Goal: Transaction & Acquisition: Book appointment/travel/reservation

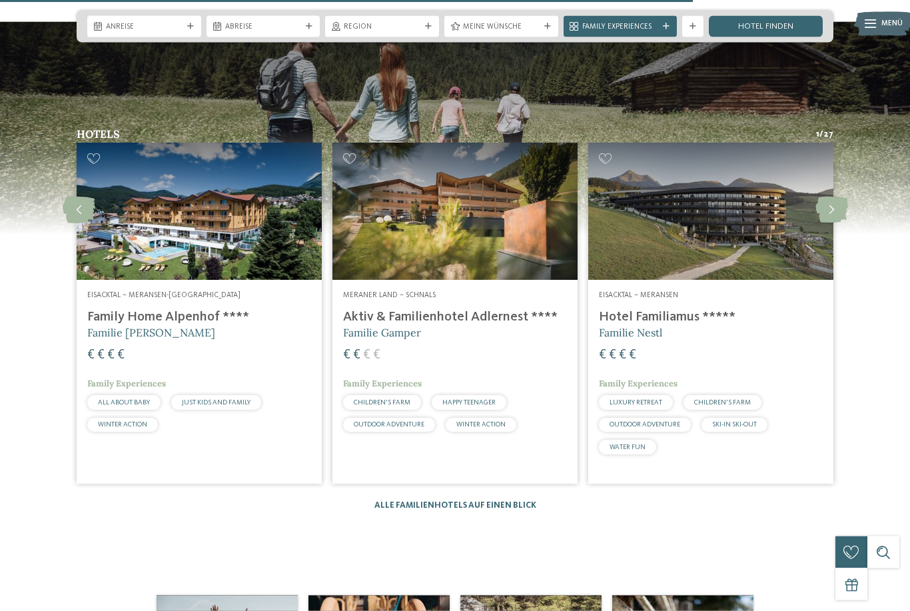
scroll to position [1497, 0]
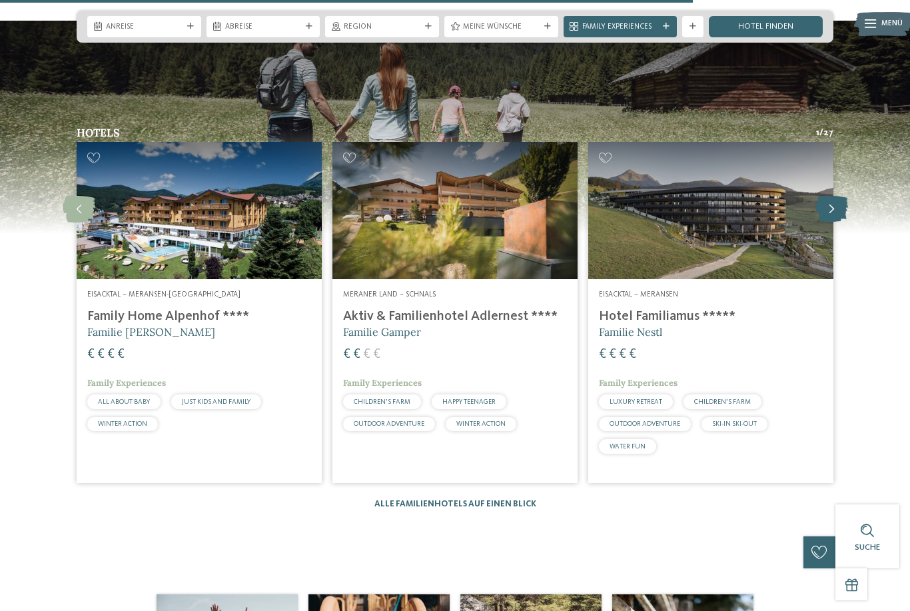
click at [829, 223] on icon at bounding box center [831, 209] width 33 height 27
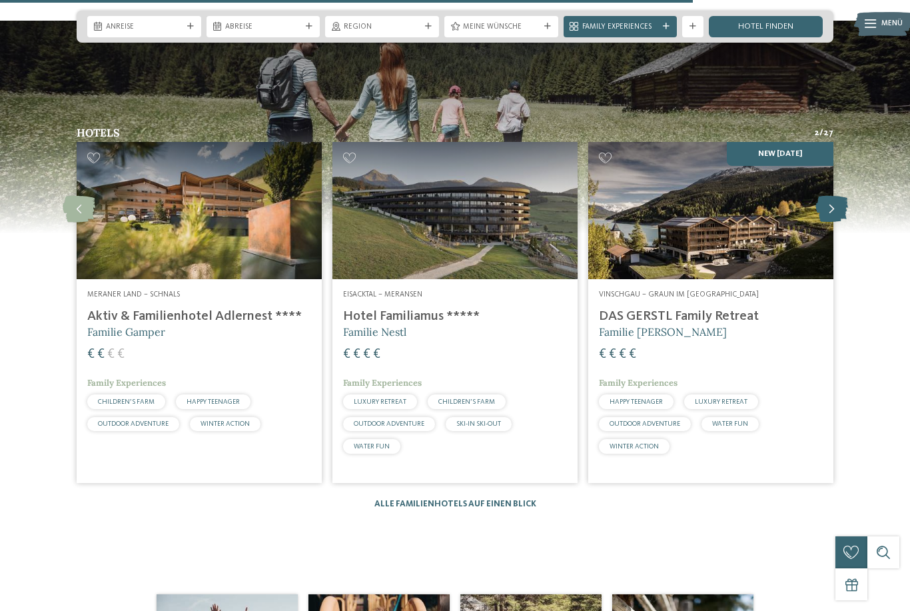
click at [826, 223] on icon at bounding box center [831, 209] width 33 height 27
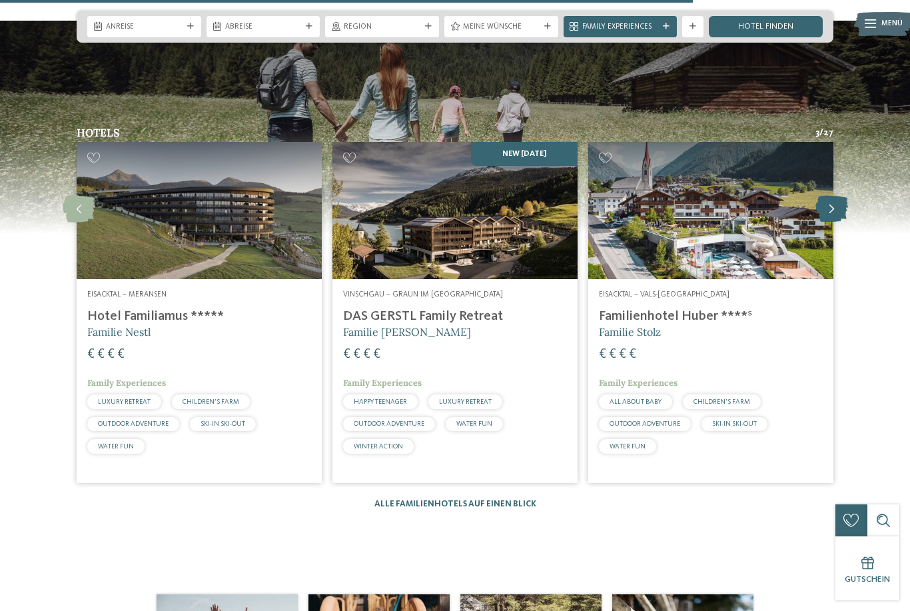
click at [827, 223] on icon at bounding box center [831, 209] width 33 height 27
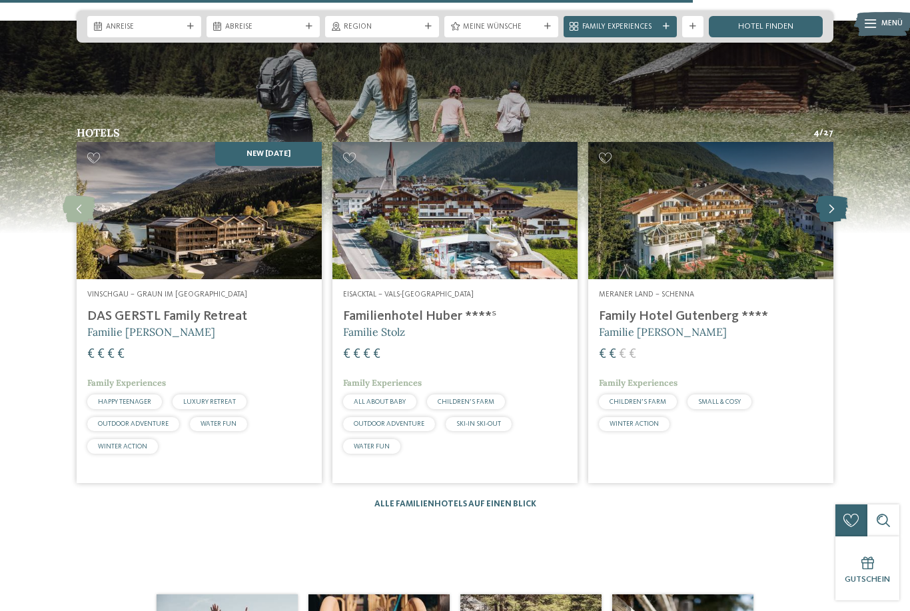
click at [827, 223] on icon at bounding box center [831, 209] width 33 height 27
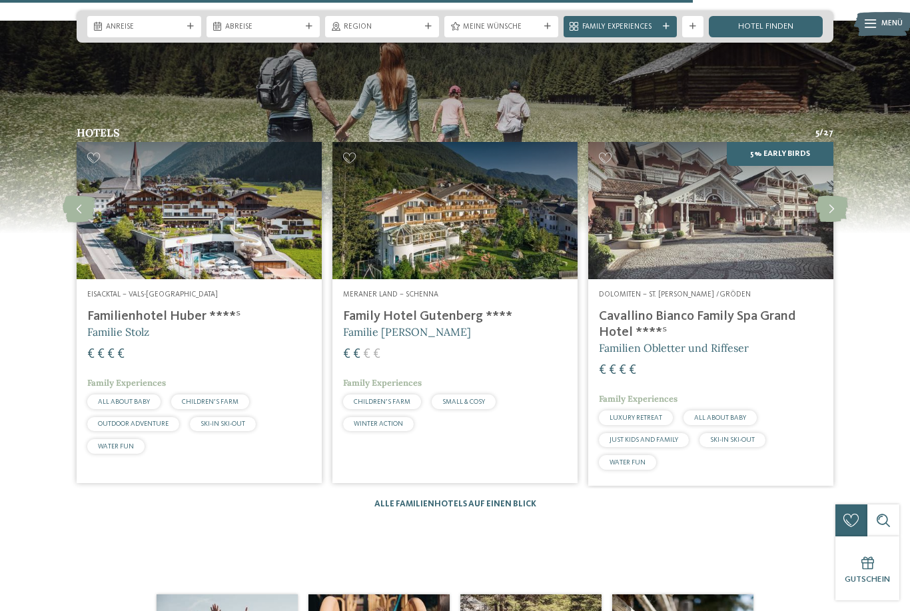
click at [517, 300] on address "Meraner Land – Schenna" at bounding box center [455, 295] width 224 height 11
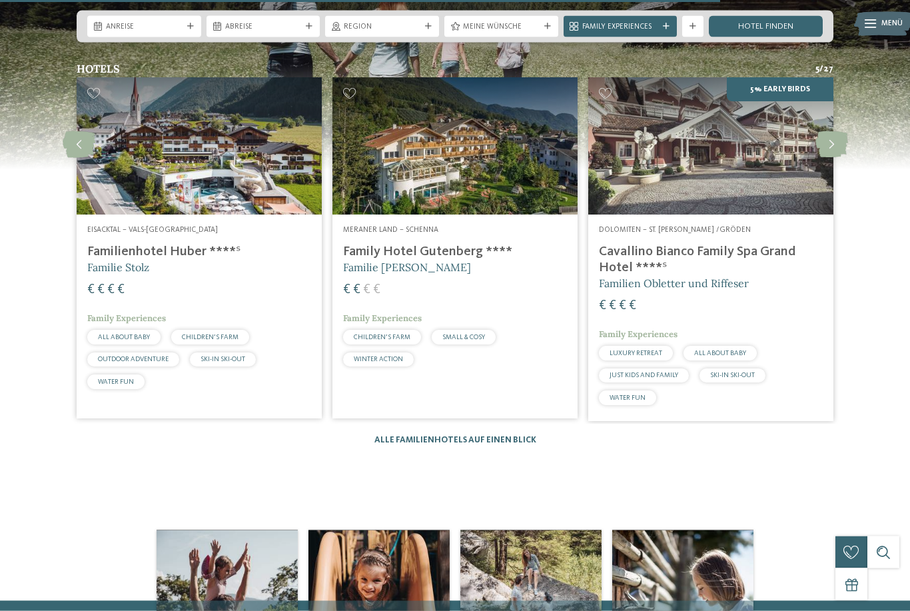
scroll to position [1552, 0]
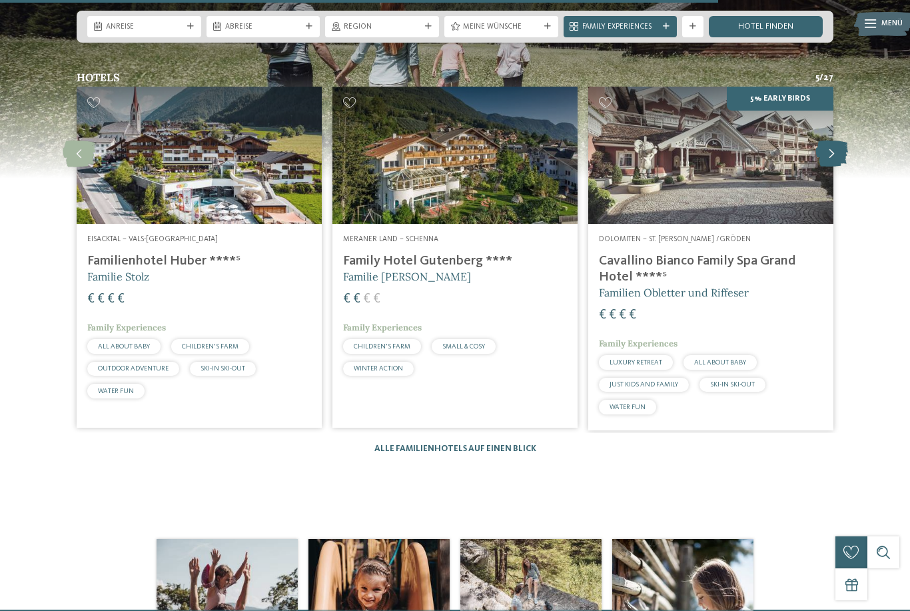
click at [831, 167] on icon at bounding box center [831, 154] width 33 height 27
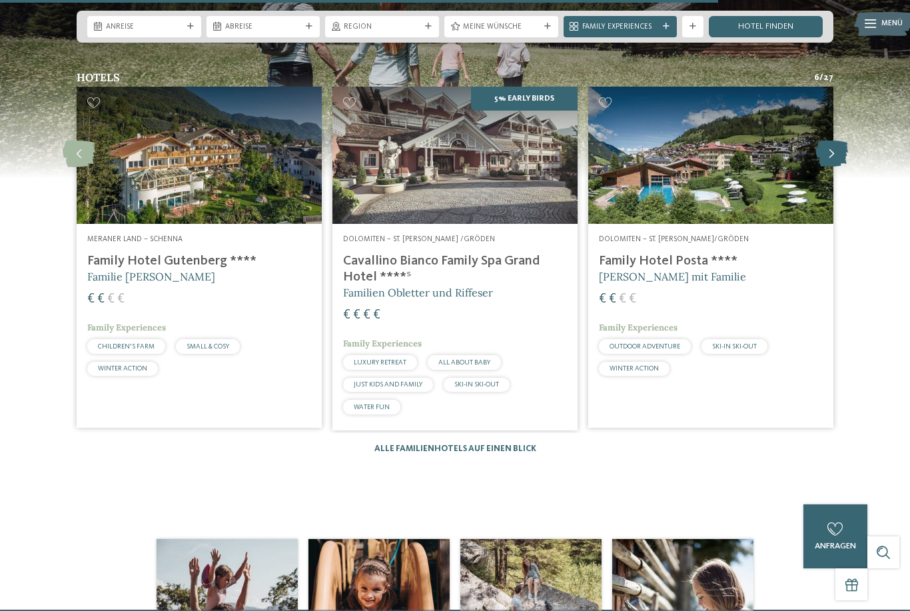
click at [835, 167] on icon at bounding box center [831, 154] width 33 height 27
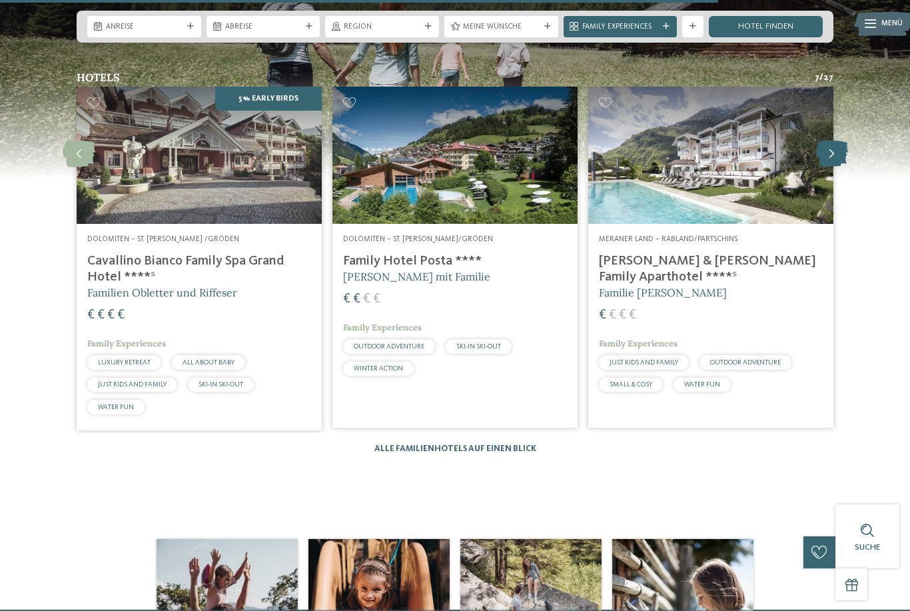
click at [831, 167] on icon at bounding box center [831, 154] width 33 height 27
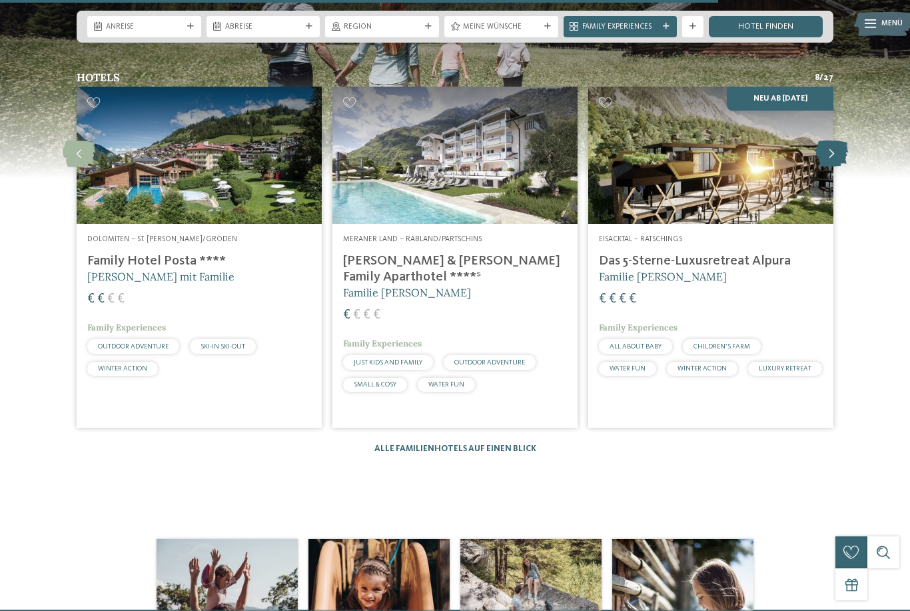
click at [829, 167] on icon at bounding box center [831, 154] width 33 height 27
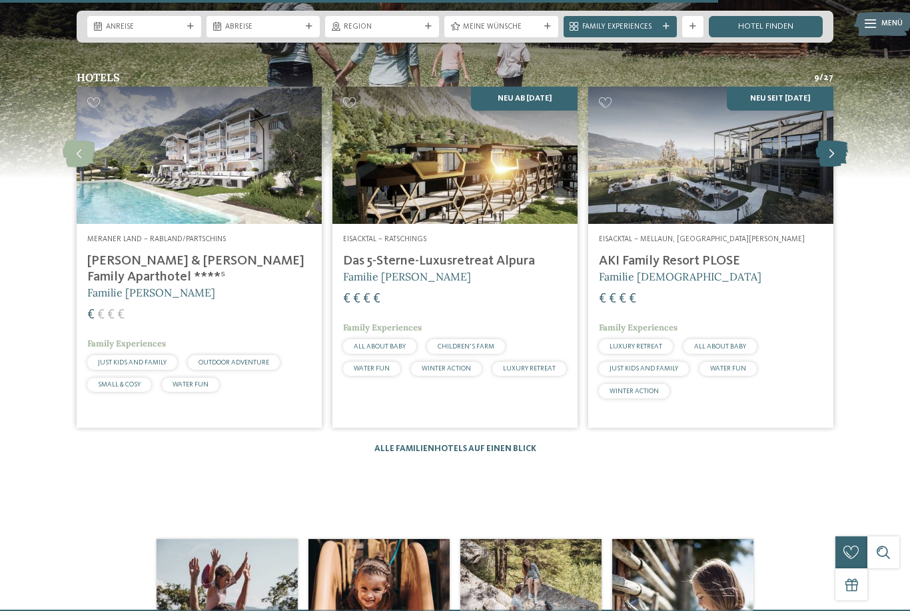
click at [831, 167] on icon at bounding box center [831, 154] width 33 height 27
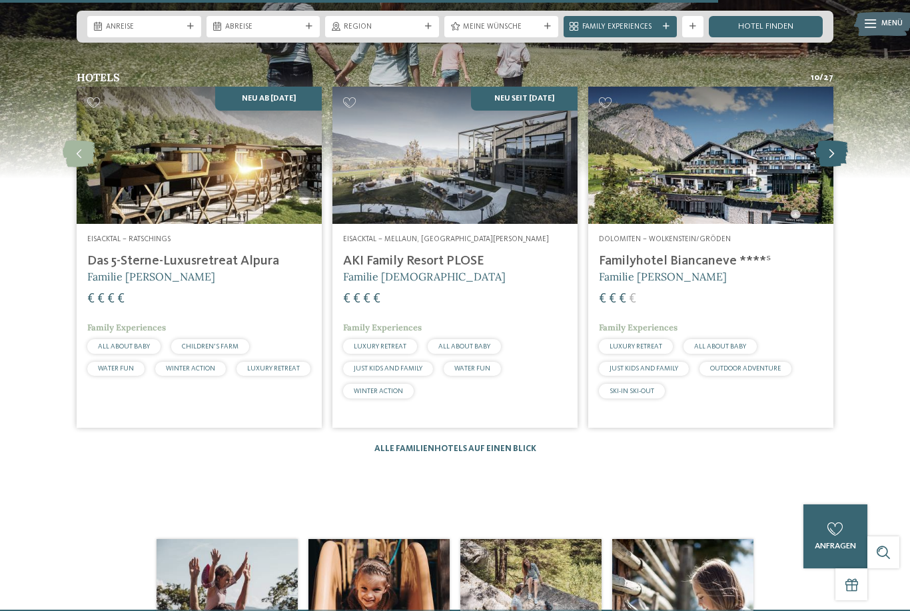
click at [829, 167] on icon at bounding box center [831, 154] width 33 height 27
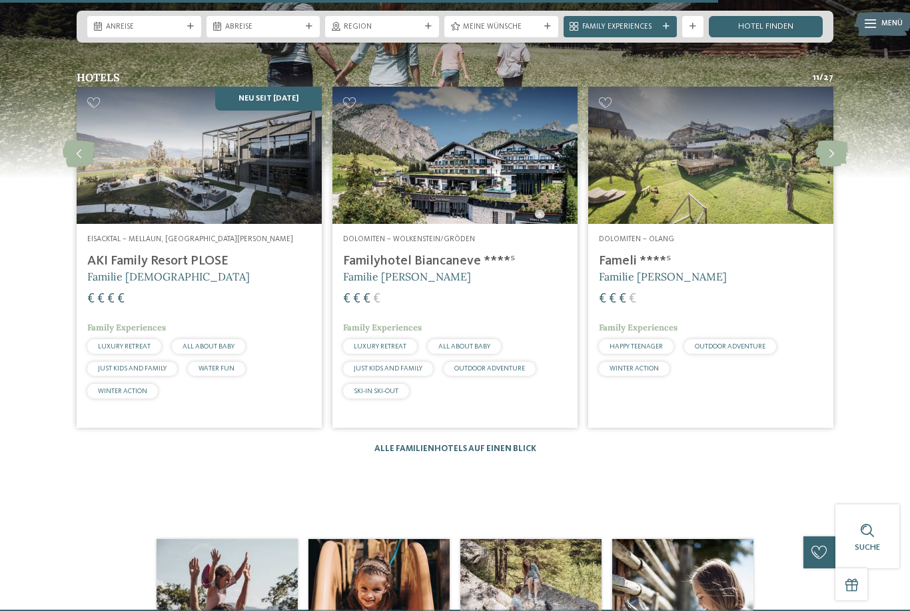
click at [498, 225] on img at bounding box center [454, 156] width 245 height 138
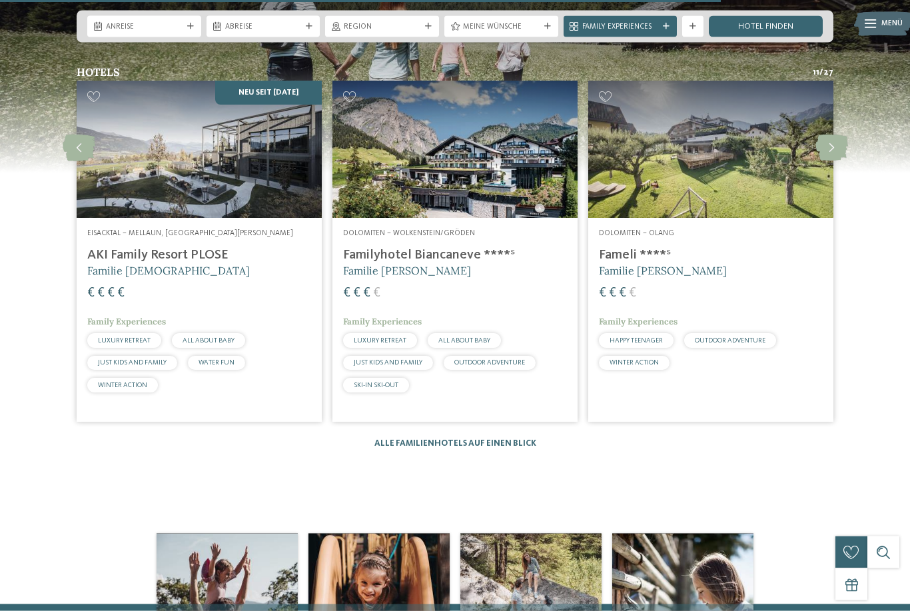
scroll to position [1558, 0]
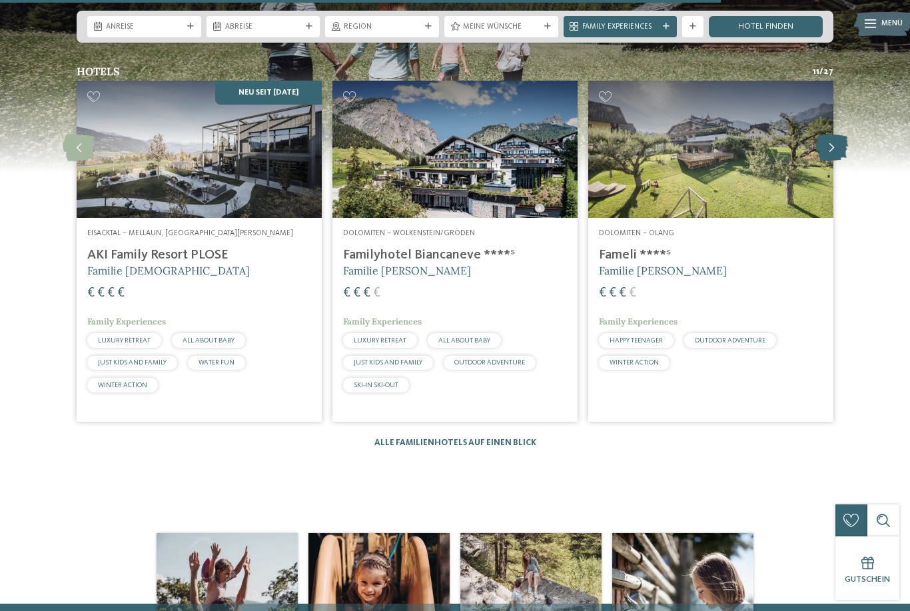
click at [828, 161] on icon at bounding box center [831, 148] width 33 height 27
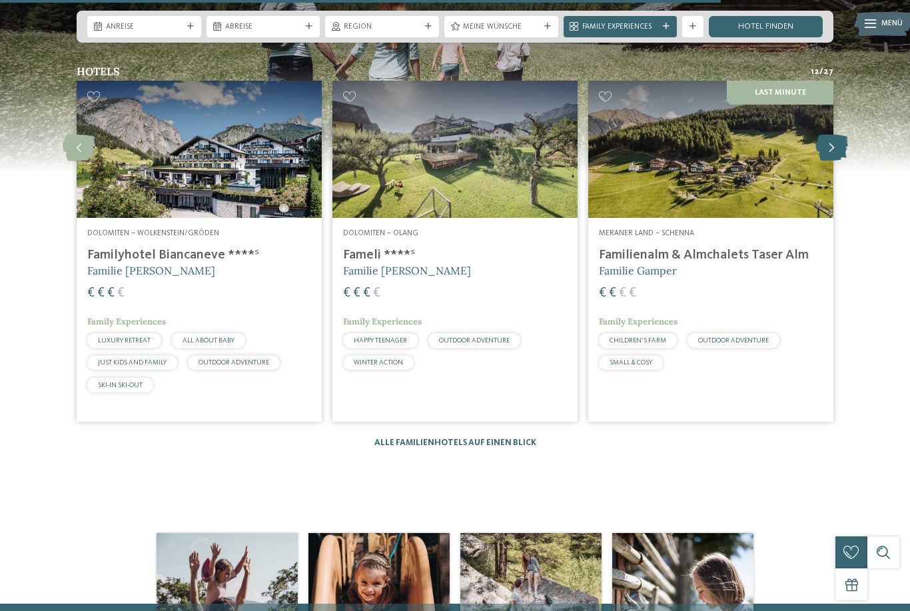
click at [836, 161] on icon at bounding box center [831, 148] width 33 height 27
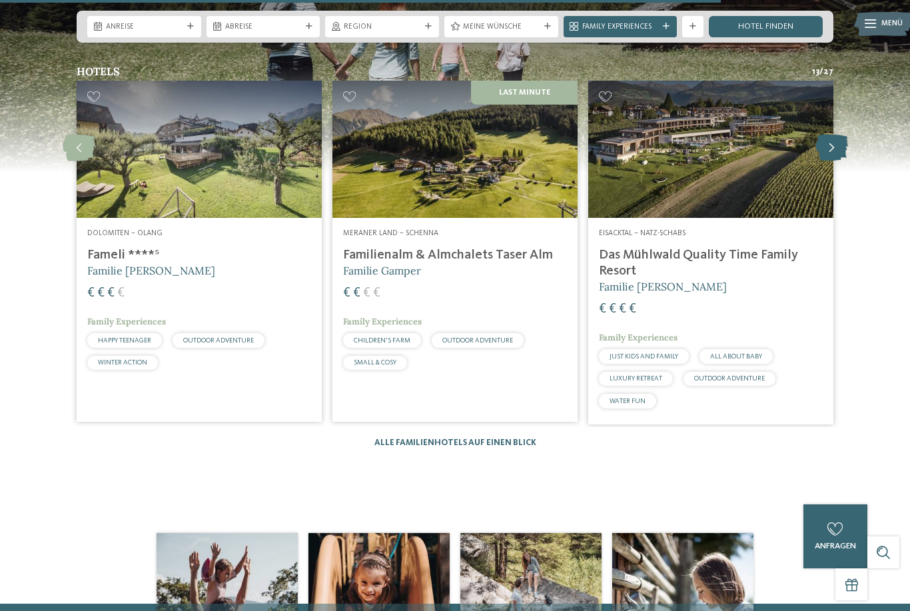
click at [825, 161] on icon at bounding box center [831, 148] width 33 height 27
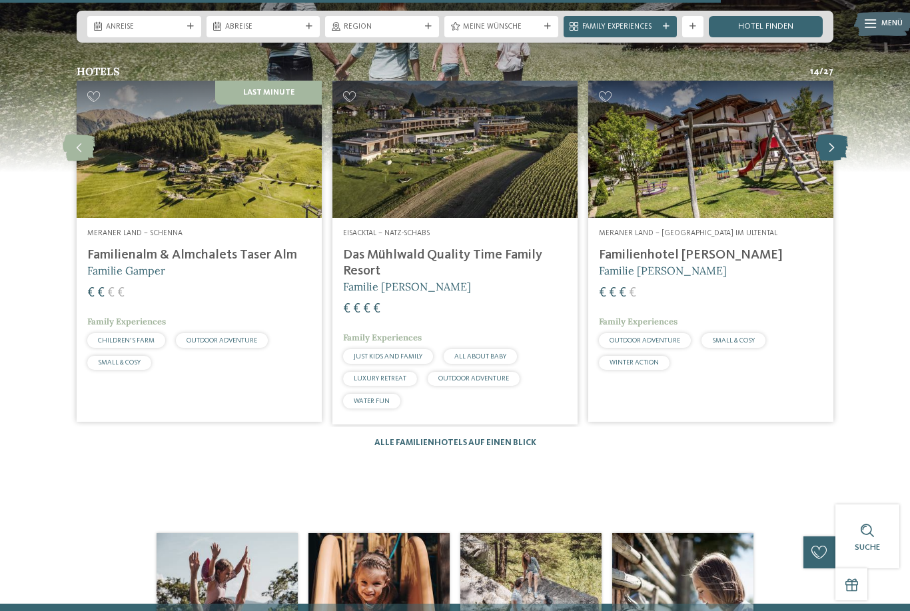
click at [825, 161] on icon at bounding box center [831, 148] width 33 height 27
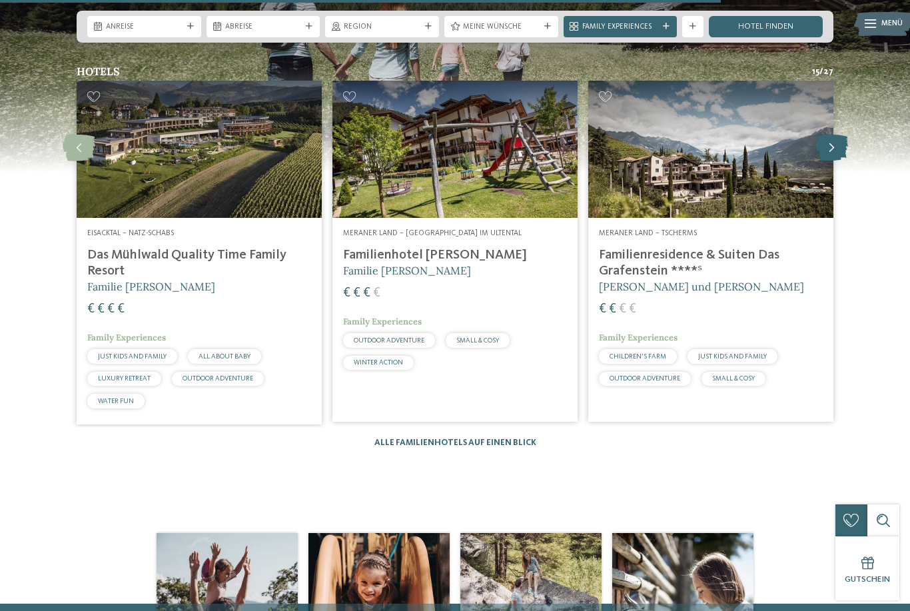
click at [827, 161] on icon at bounding box center [831, 148] width 33 height 27
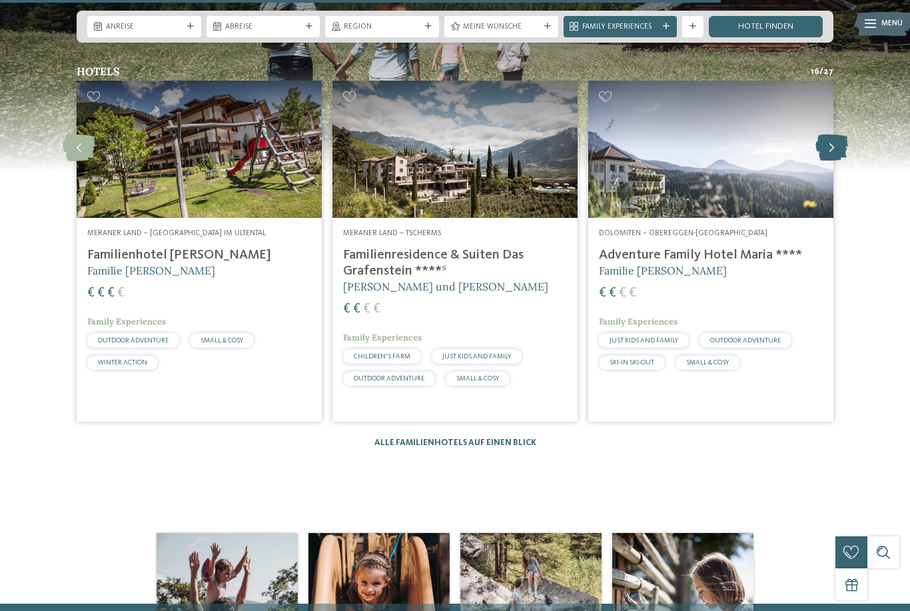
click at [823, 161] on icon at bounding box center [831, 148] width 33 height 27
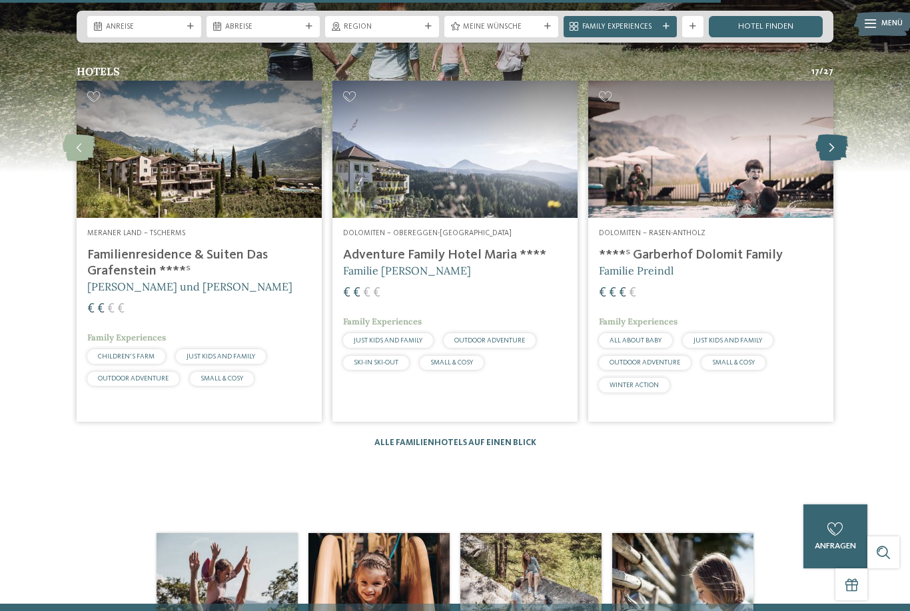
click at [823, 161] on icon at bounding box center [831, 148] width 33 height 27
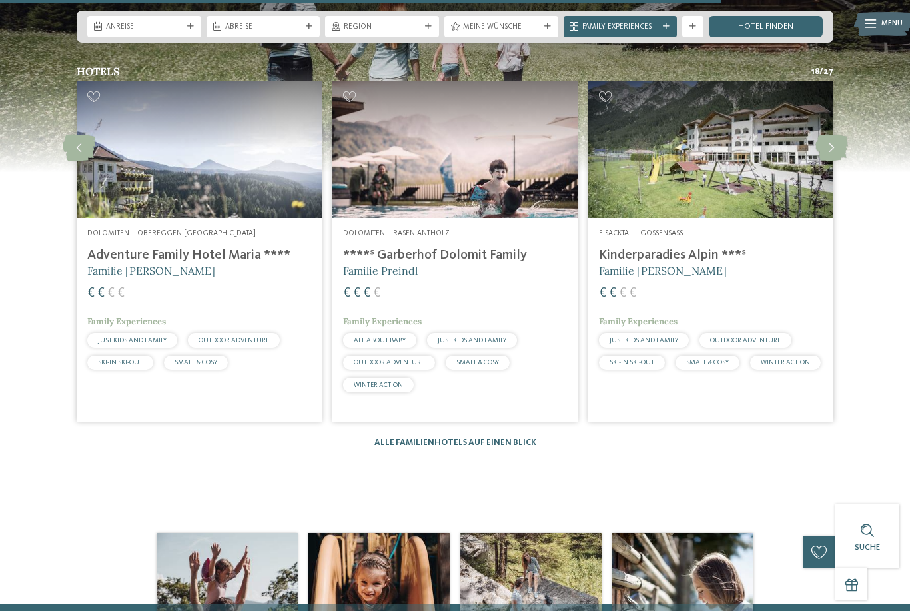
click at [503, 278] on h5 "Familie Preindl" at bounding box center [455, 270] width 224 height 15
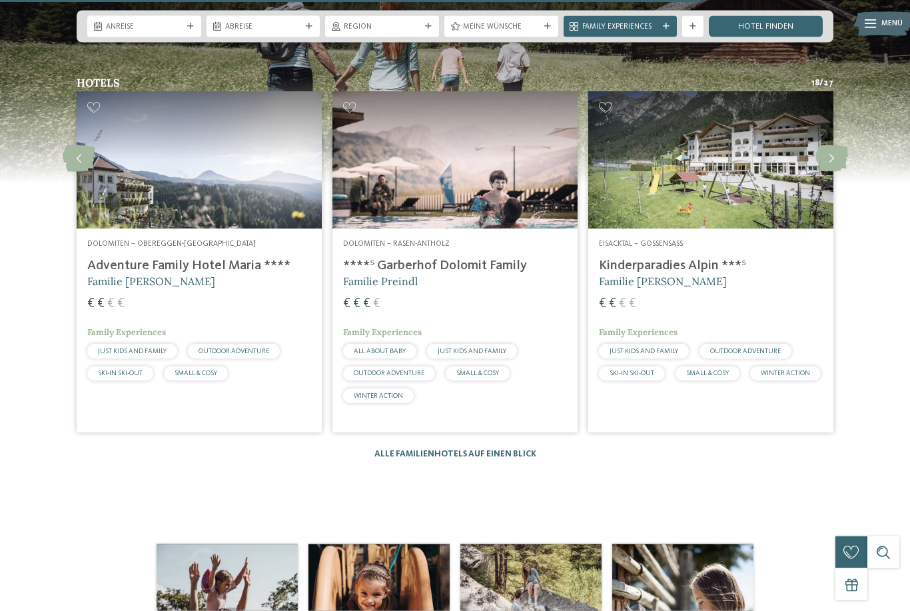
scroll to position [1548, 0]
click at [835, 172] on icon at bounding box center [831, 158] width 33 height 27
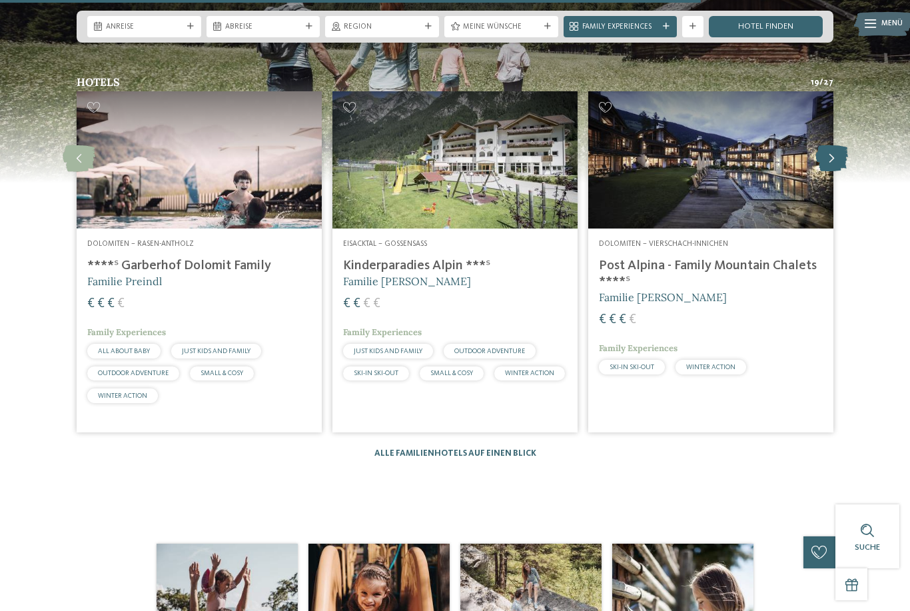
click at [829, 172] on icon at bounding box center [831, 158] width 33 height 27
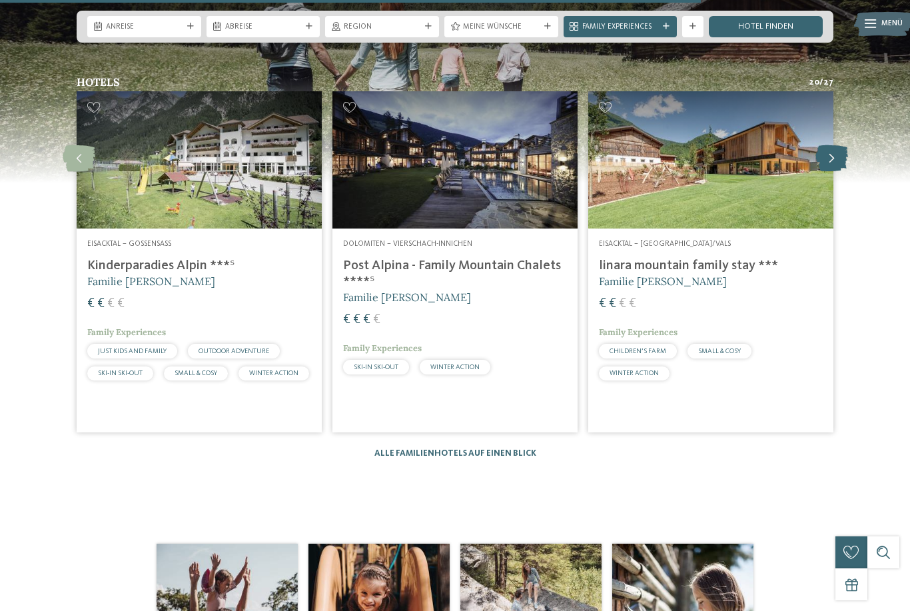
click at [830, 172] on icon at bounding box center [831, 158] width 33 height 27
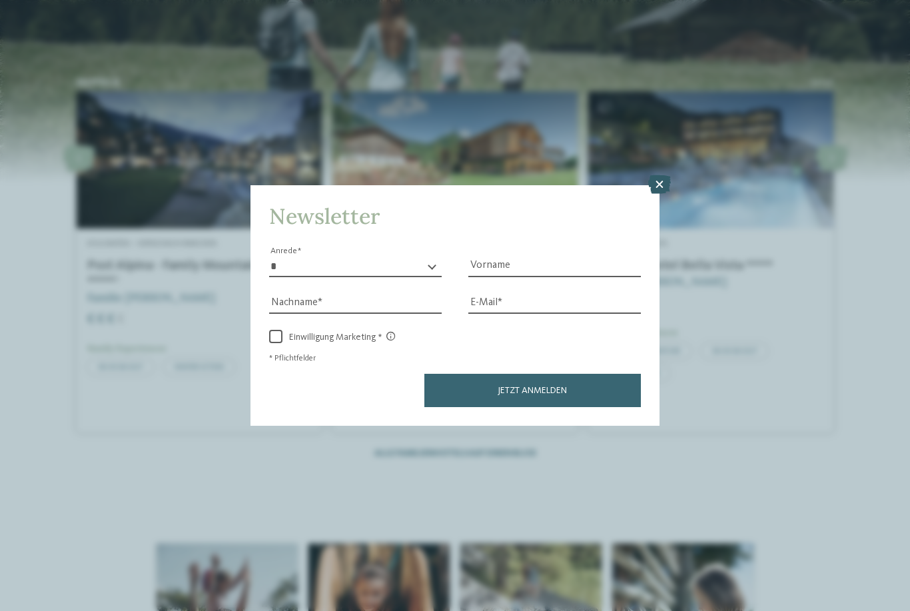
click at [662, 175] on icon at bounding box center [659, 184] width 23 height 19
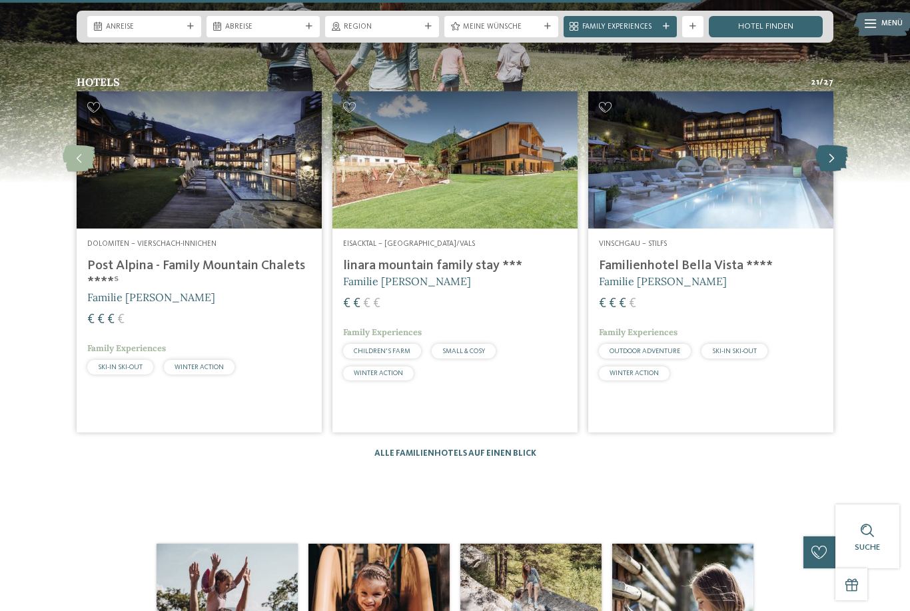
click at [828, 172] on icon at bounding box center [831, 158] width 33 height 27
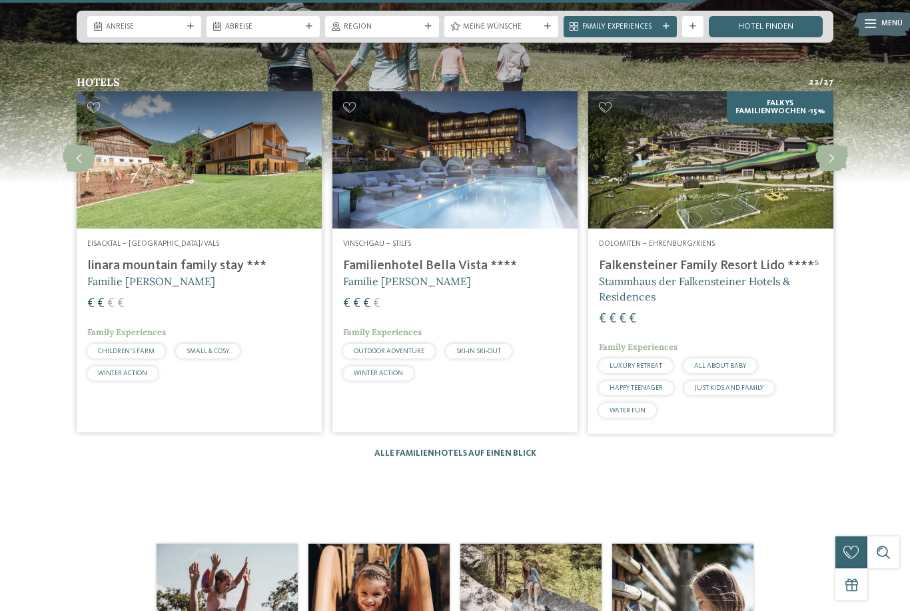
click at [161, 274] on h4 "linara mountain family stay ***" at bounding box center [199, 266] width 224 height 16
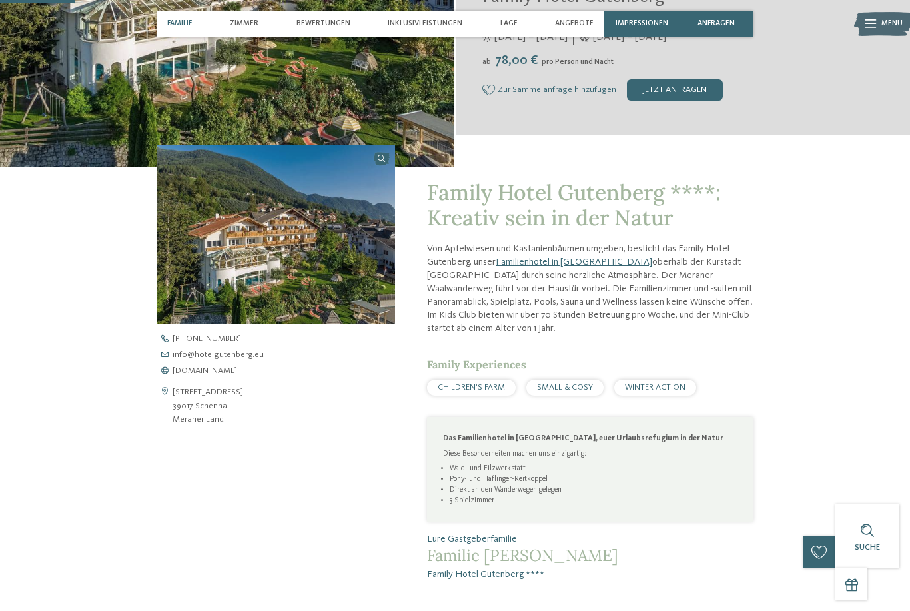
scroll to position [292, 0]
click at [237, 375] on span "www.hotelgutenberg.eu" at bounding box center [205, 370] width 65 height 9
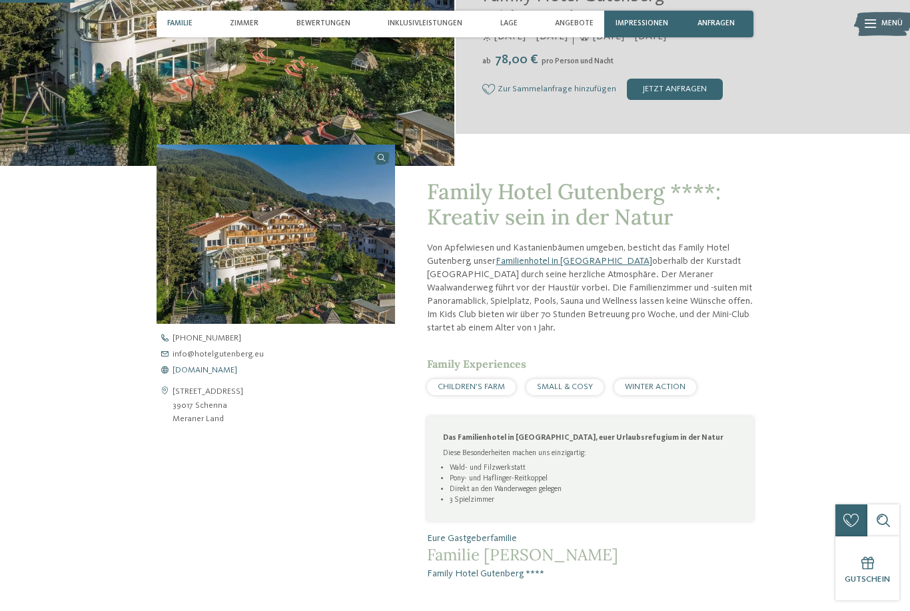
scroll to position [314, 0]
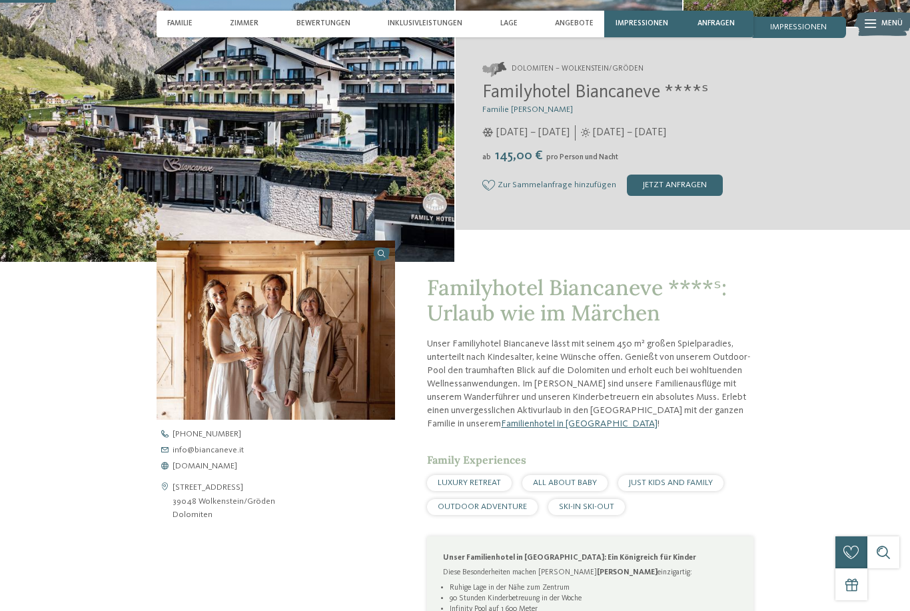
scroll to position [205, 0]
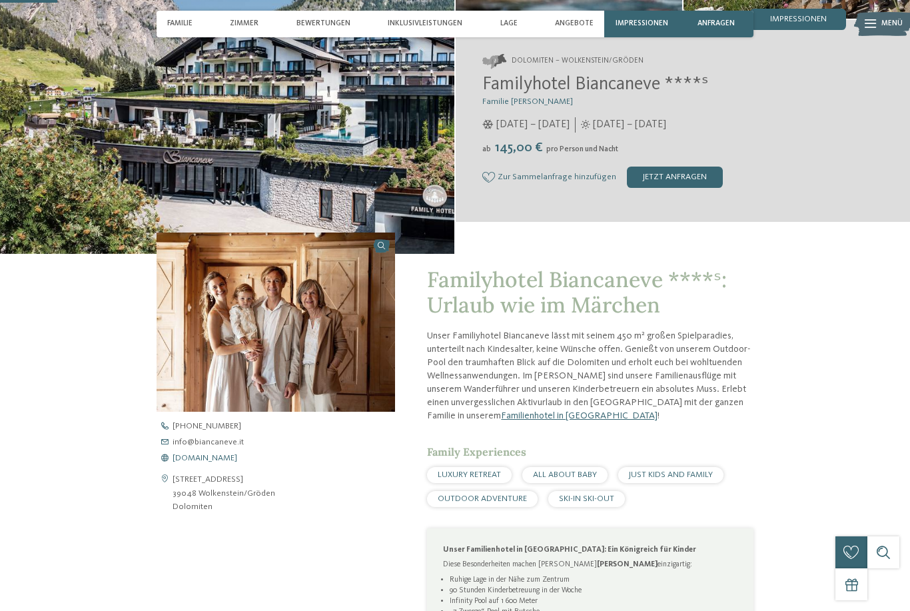
click at [228, 463] on span "www.biancaneve.it" at bounding box center [205, 458] width 65 height 9
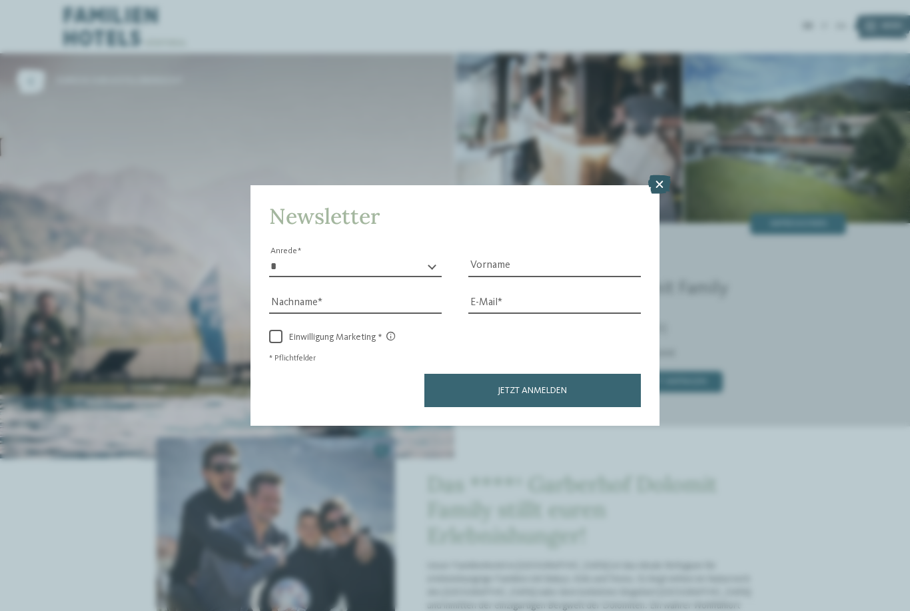
click at [662, 175] on icon at bounding box center [659, 184] width 23 height 19
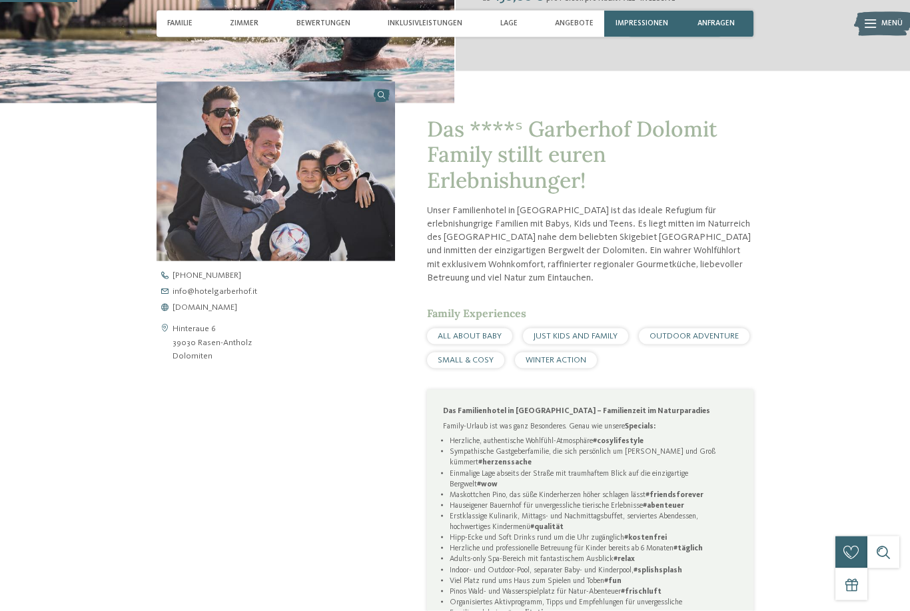
scroll to position [335, 0]
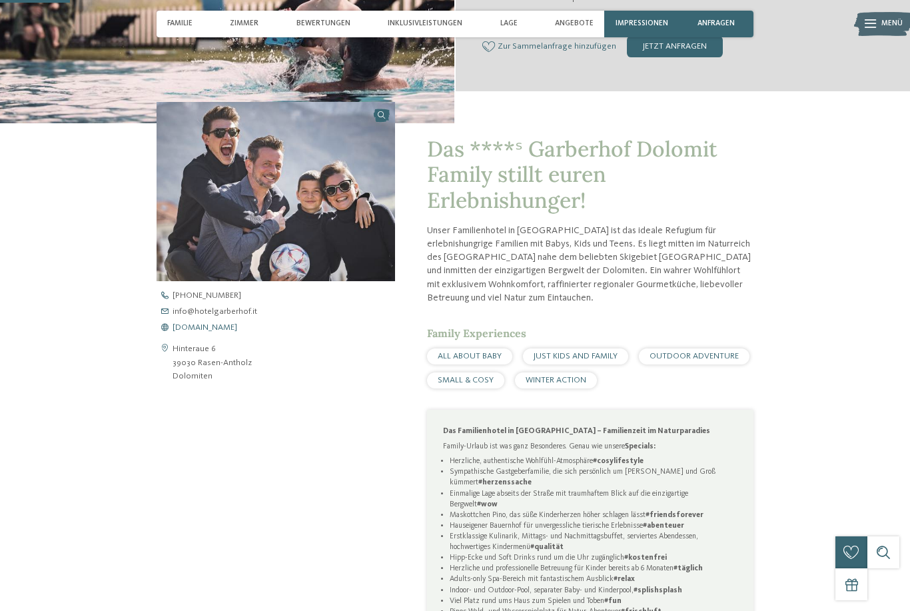
click at [237, 332] on span "www.hotelgarberhof.it" at bounding box center [205, 328] width 65 height 9
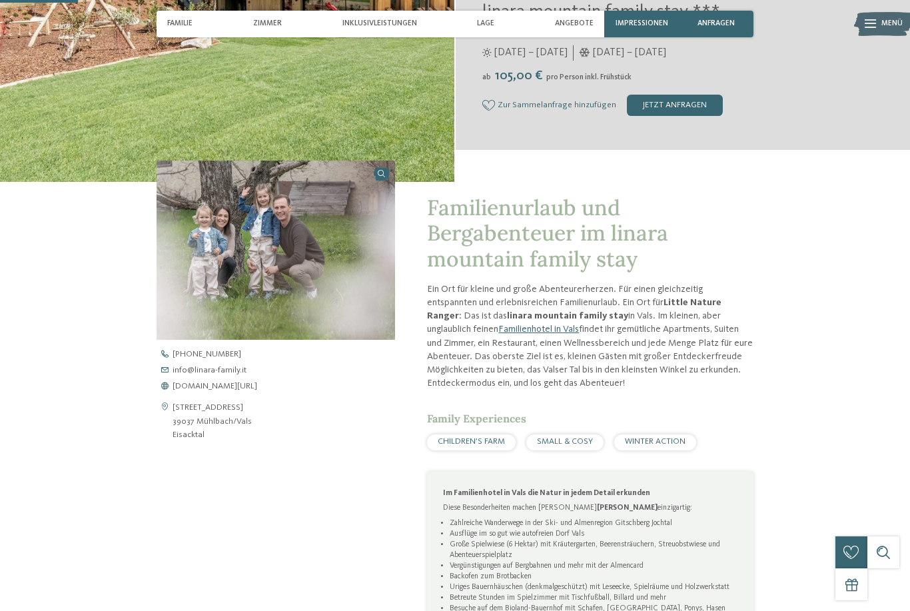
scroll to position [294, 0]
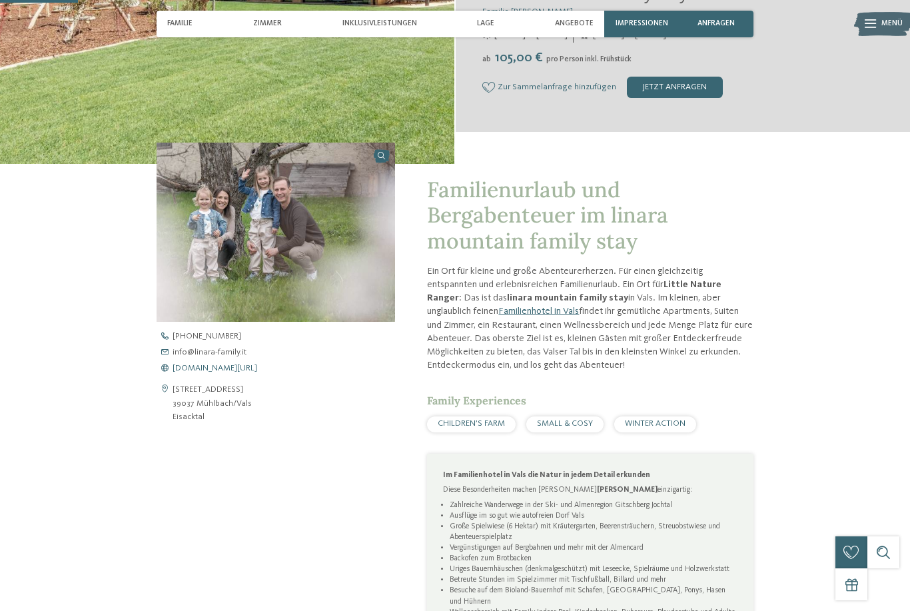
click at [237, 373] on span "www.linara-family.it/de" at bounding box center [215, 368] width 85 height 9
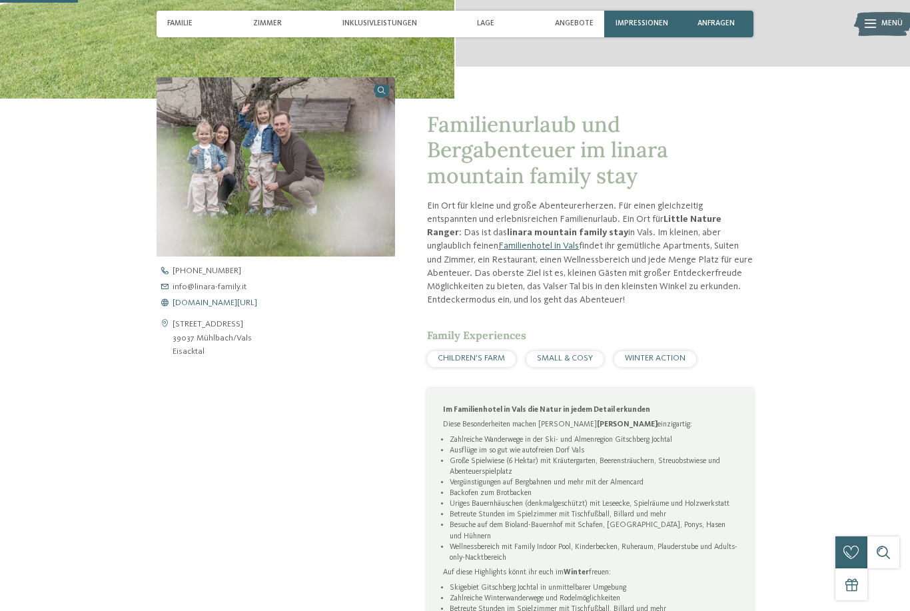
scroll to position [0, 0]
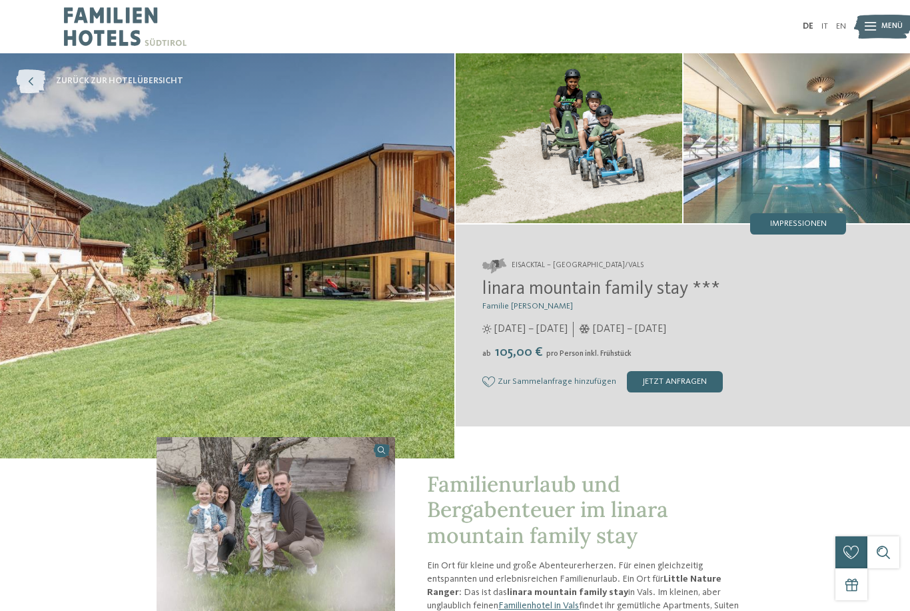
click at [36, 85] on icon at bounding box center [30, 81] width 29 height 24
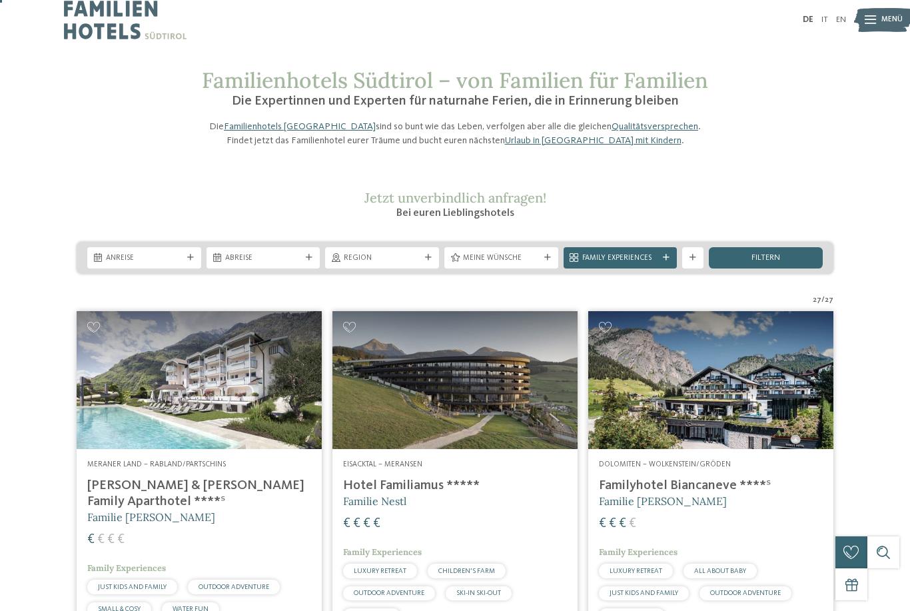
scroll to position [6, 0]
click at [515, 269] on div "Meine Wünsche" at bounding box center [501, 258] width 114 height 21
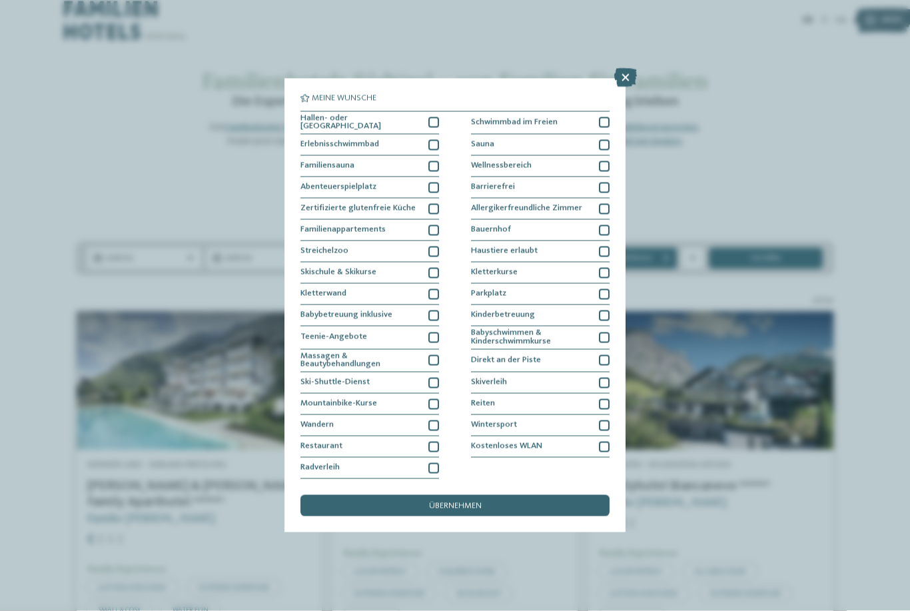
scroll to position [7, 0]
click at [438, 117] on div at bounding box center [433, 122] width 11 height 11
click at [434, 140] on div at bounding box center [433, 145] width 11 height 11
click at [434, 183] on div at bounding box center [433, 188] width 11 height 11
click at [437, 247] on div at bounding box center [433, 252] width 11 height 11
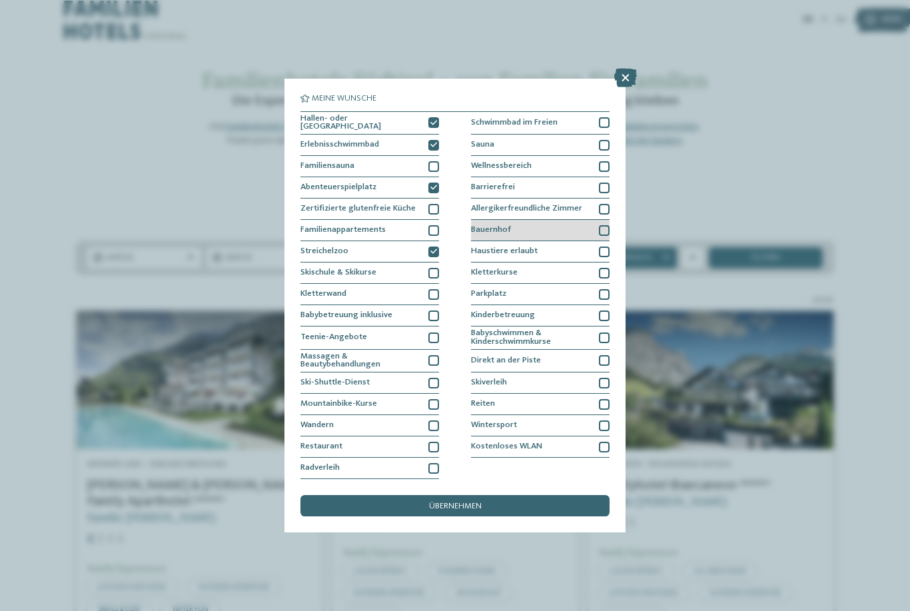
click at [600, 225] on div at bounding box center [604, 230] width 11 height 11
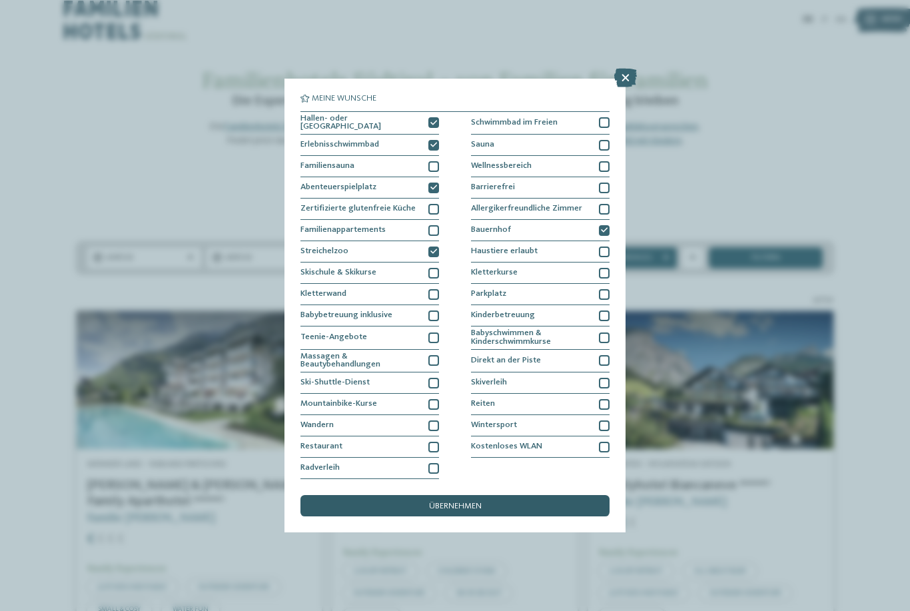
click at [456, 502] on span "übernehmen" at bounding box center [455, 506] width 53 height 9
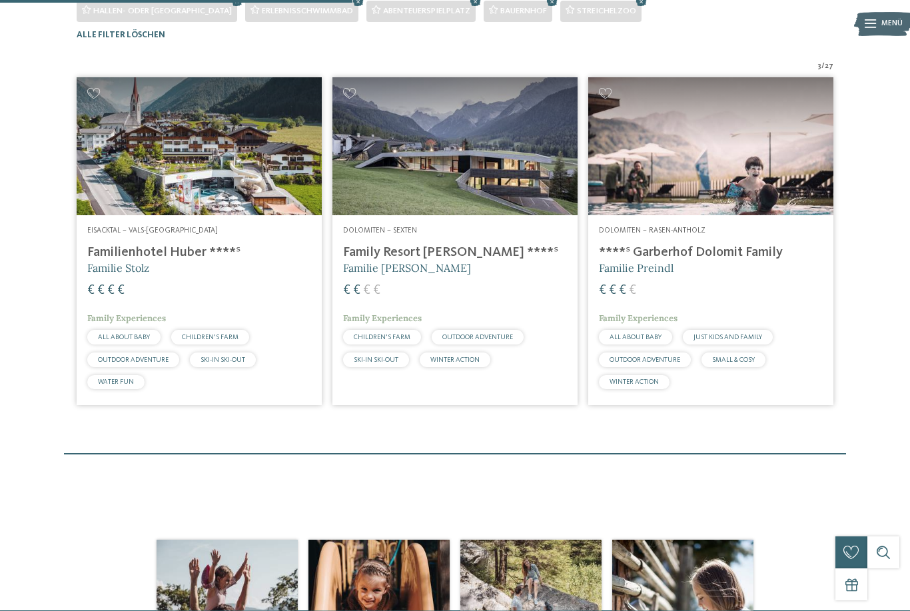
scroll to position [327, 0]
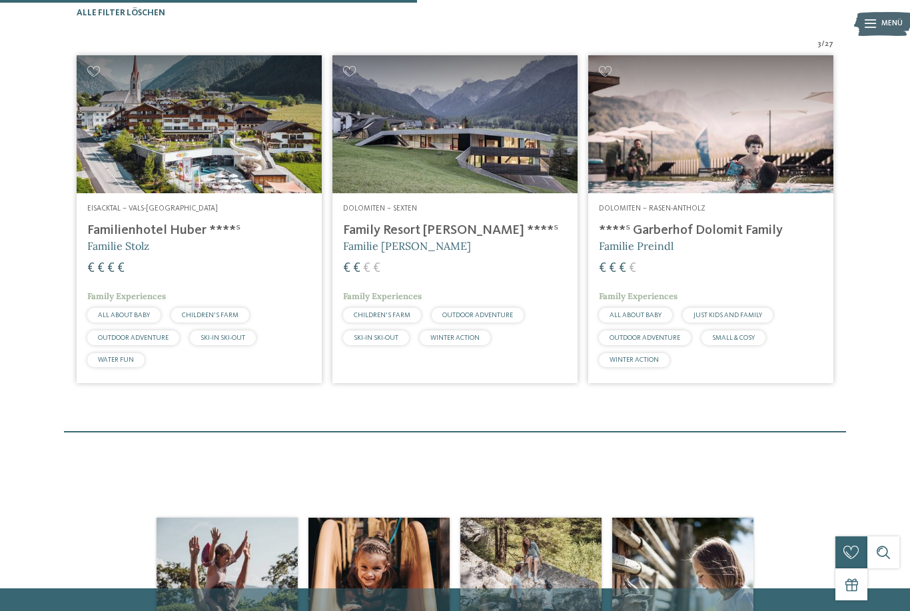
click at [489, 193] on img at bounding box center [454, 124] width 245 height 138
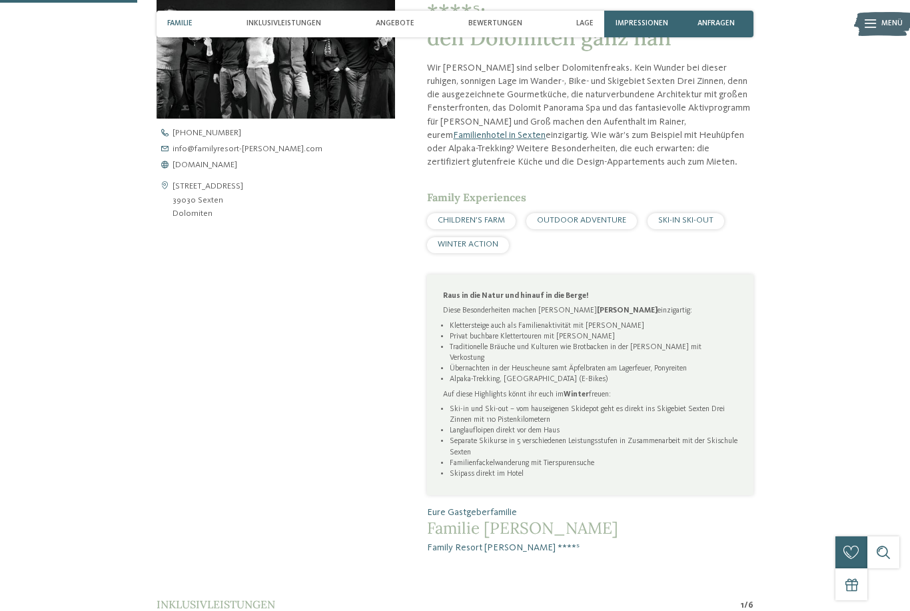
scroll to position [496, 0]
click at [237, 172] on span "[DOMAIN_NAME]" at bounding box center [205, 167] width 65 height 9
